Goal: Task Accomplishment & Management: Use online tool/utility

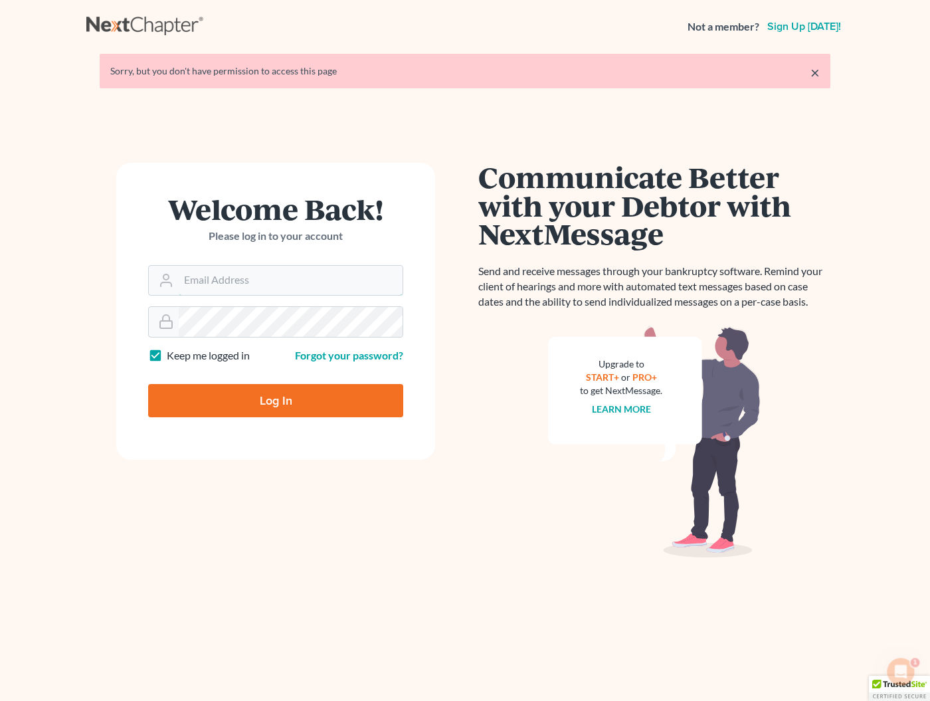
type input "[EMAIL_ADDRESS][DOMAIN_NAME]"
click at [276, 399] on input "Log In" at bounding box center [275, 400] width 255 height 33
type input "Thinking..."
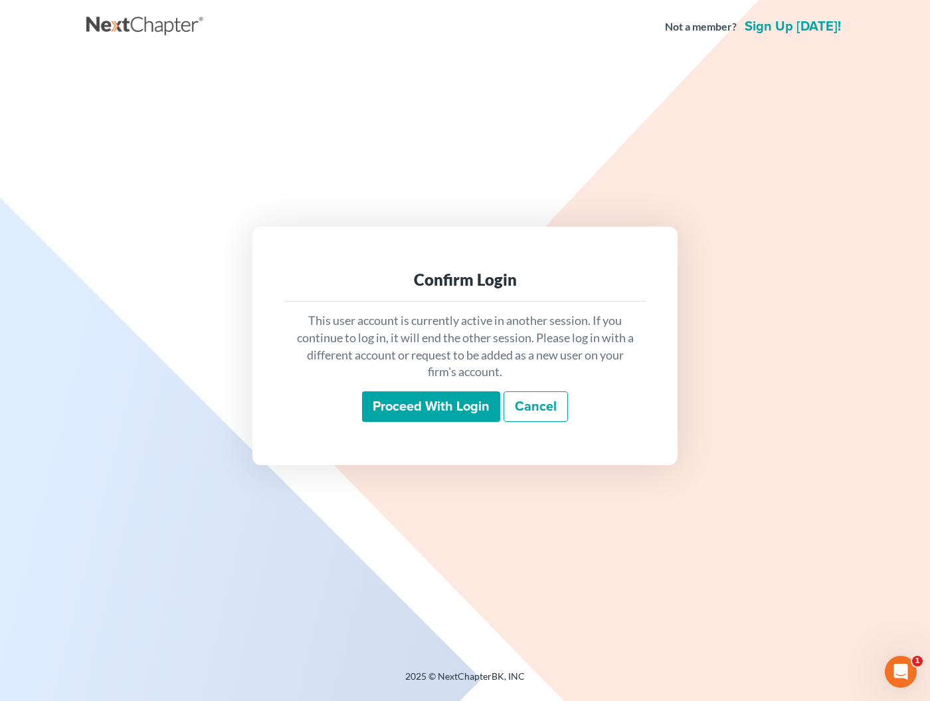
click at [417, 402] on input "Proceed with login" at bounding box center [431, 406] width 138 height 31
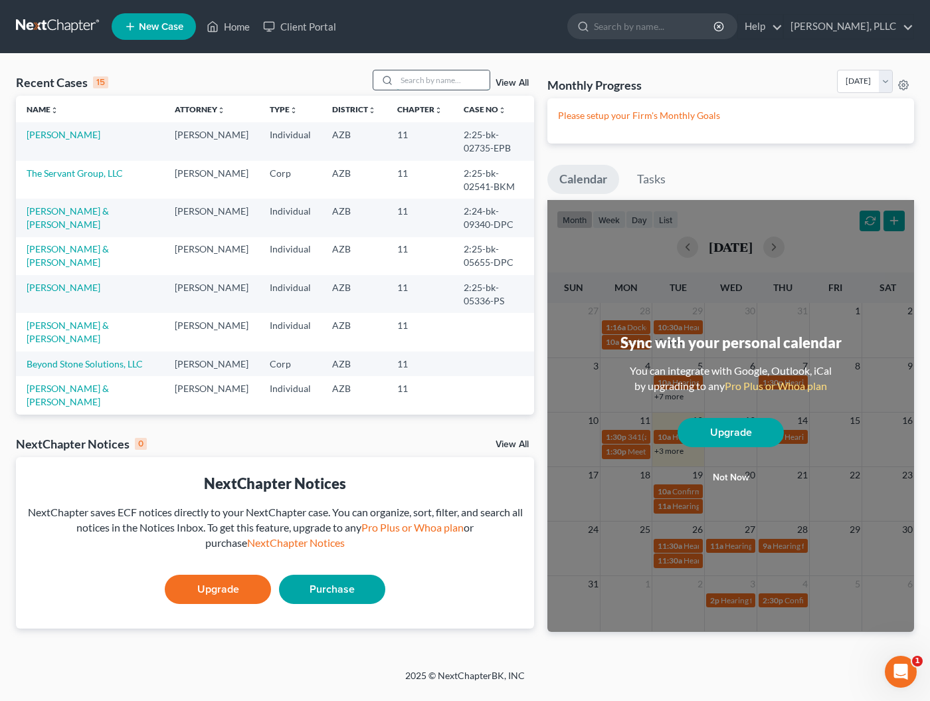
click at [428, 72] on input "search" at bounding box center [442, 79] width 93 height 19
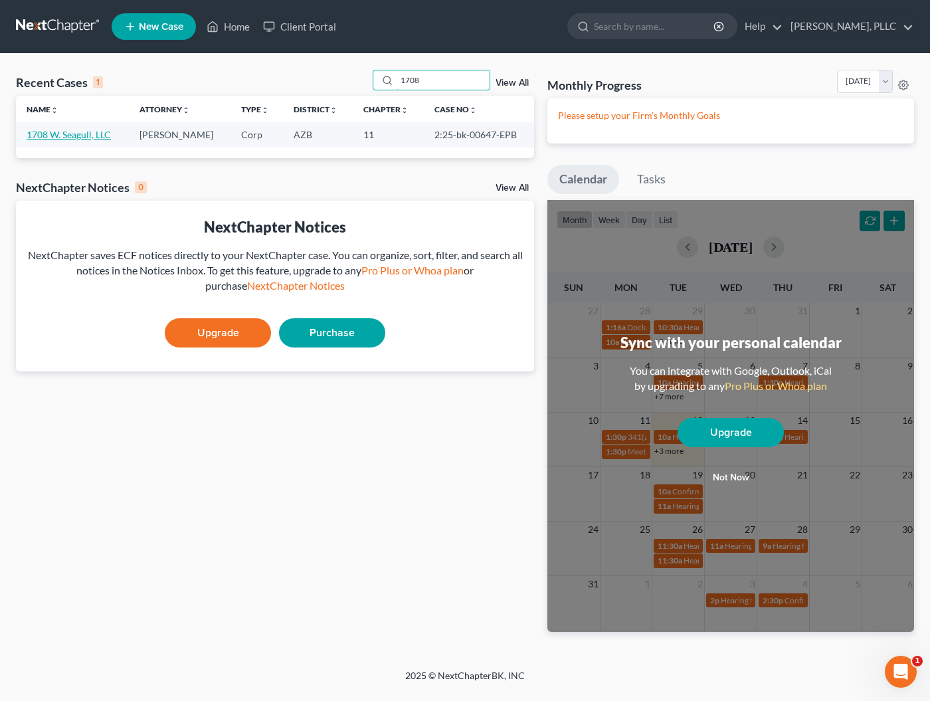
type input "1708"
click at [84, 133] on link "1708 W. Seagull, LLC" at bounding box center [69, 134] width 84 height 11
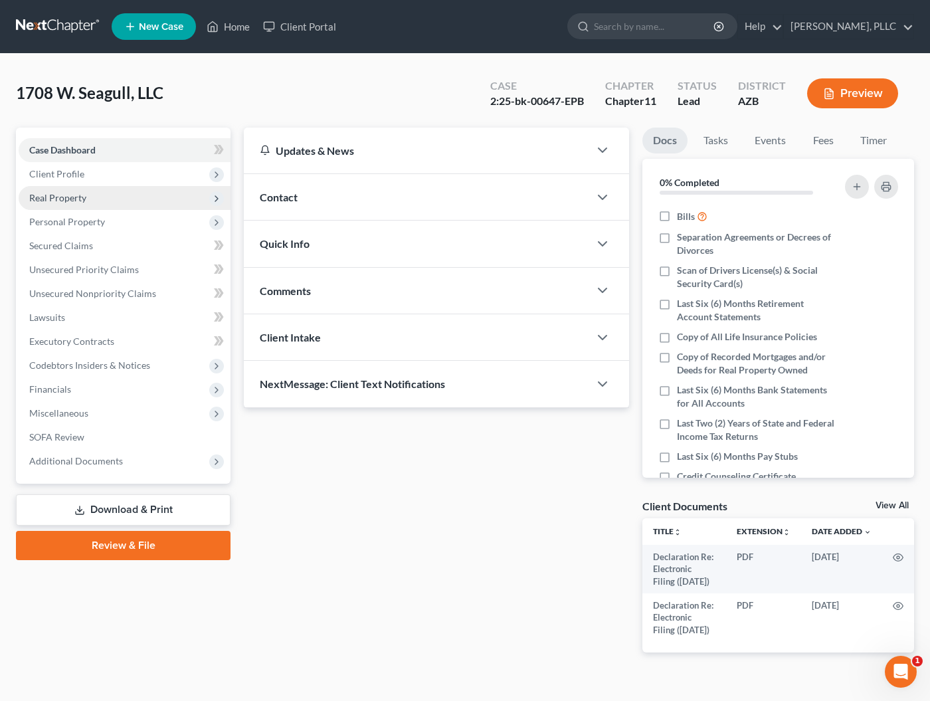
click at [64, 199] on span "Real Property" at bounding box center [57, 197] width 57 height 11
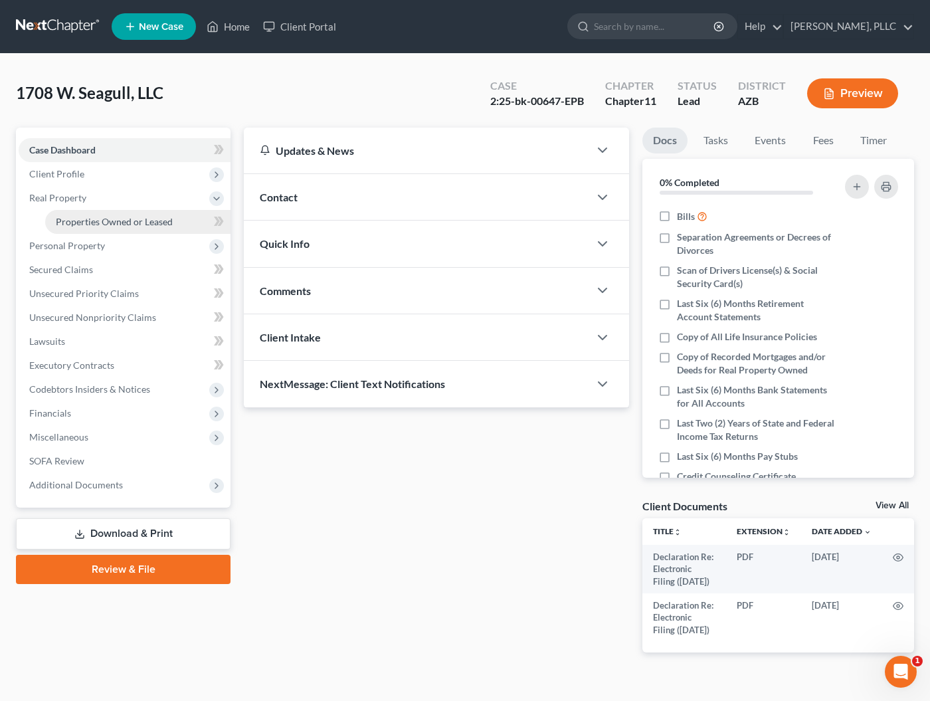
click at [74, 221] on span "Properties Owned or Leased" at bounding box center [114, 221] width 117 height 11
